Goal: Navigation & Orientation: Find specific page/section

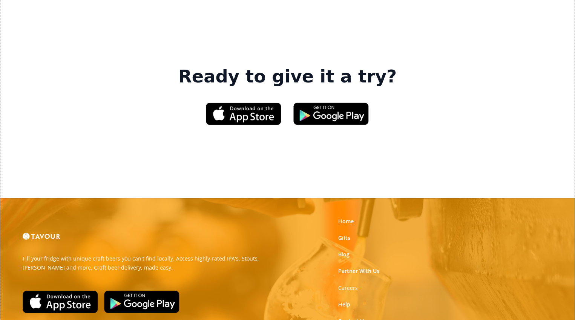
scroll to position [1168, 0]
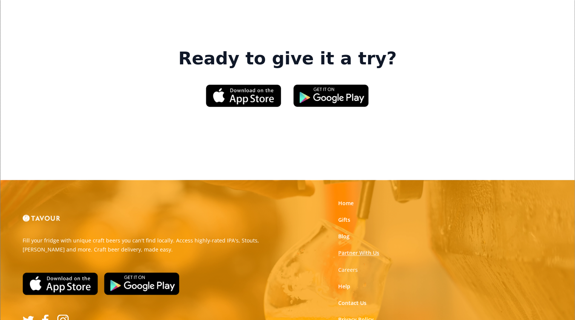
click at [356, 249] on link "Partner With Us" at bounding box center [358, 253] width 41 height 8
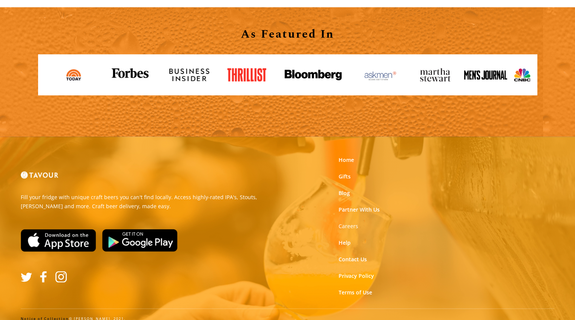
scroll to position [843, 0]
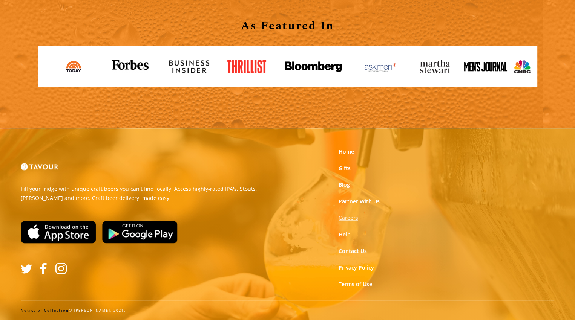
click at [349, 217] on strong "Careers" at bounding box center [348, 217] width 20 height 7
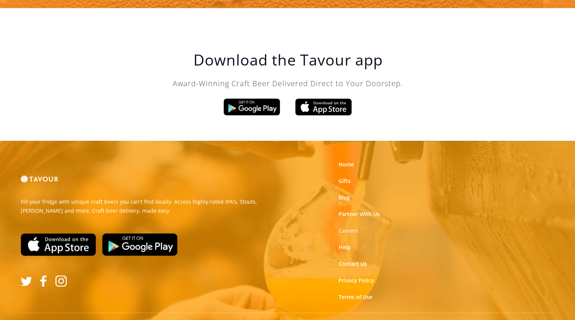
scroll to position [1289, 0]
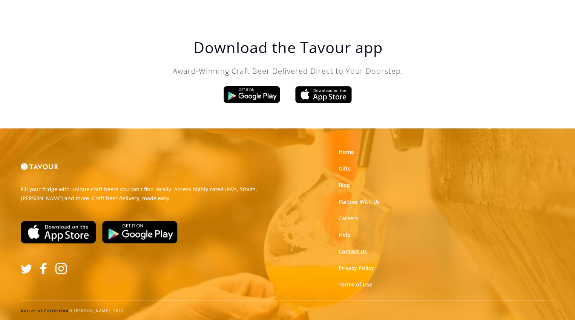
click at [351, 249] on link "Contact Us" at bounding box center [352, 252] width 28 height 8
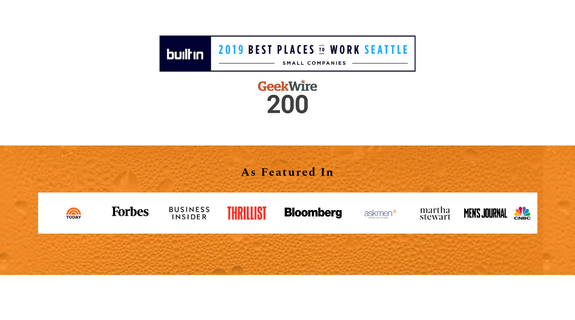
scroll to position [1289, 0]
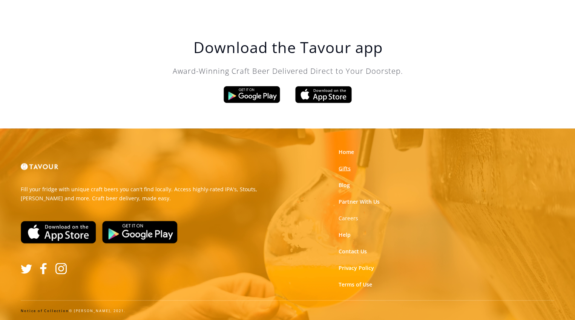
click at [344, 165] on link "Gifts" at bounding box center [344, 169] width 12 height 8
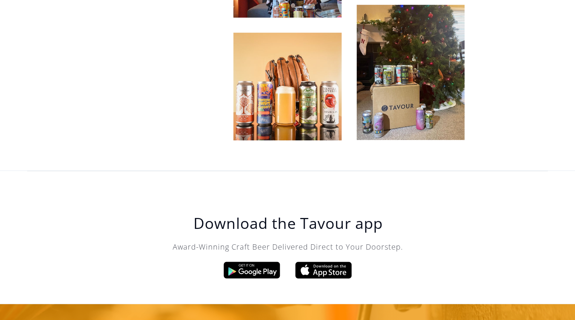
scroll to position [2350, 0]
